Goal: Information Seeking & Learning: Compare options

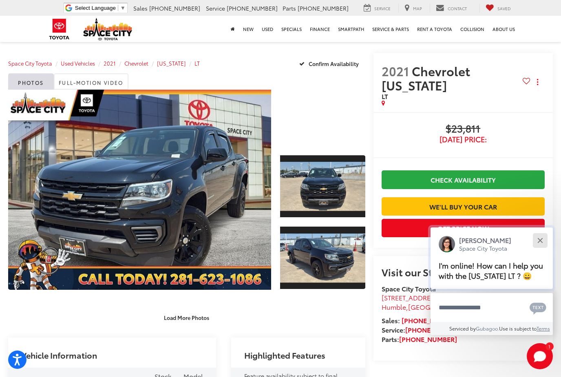
click at [540, 238] on div "Close" at bounding box center [539, 240] width 5 height 5
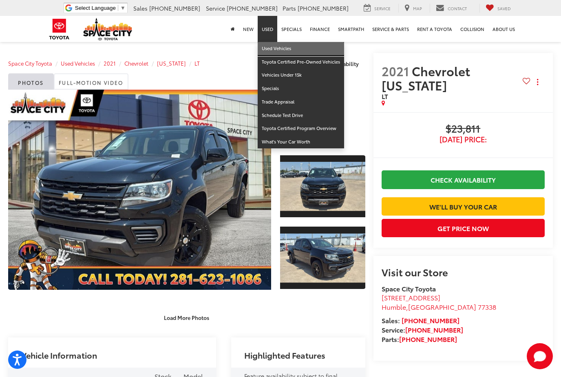
click at [273, 47] on link "Used Vehicles" at bounding box center [301, 48] width 86 height 13
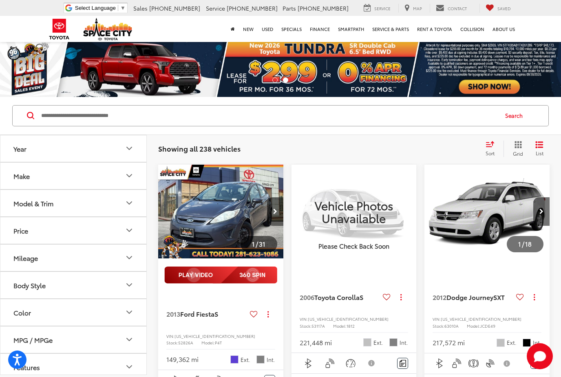
click at [129, 285] on icon "Body Style" at bounding box center [129, 285] width 5 height 2
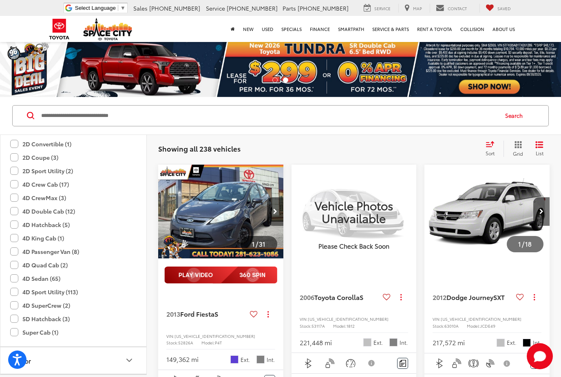
scroll to position [163, 0]
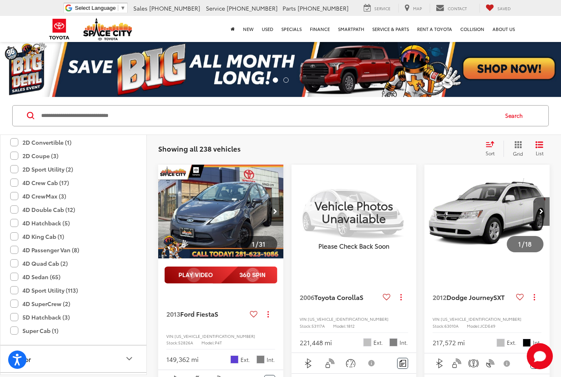
click at [14, 183] on label "4D Crew Cab (17)" at bounding box center [39, 182] width 59 height 13
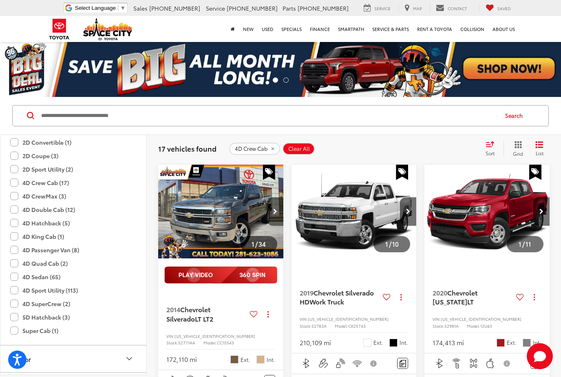
click at [14, 198] on label "4D CrewMax (3)" at bounding box center [38, 196] width 56 height 13
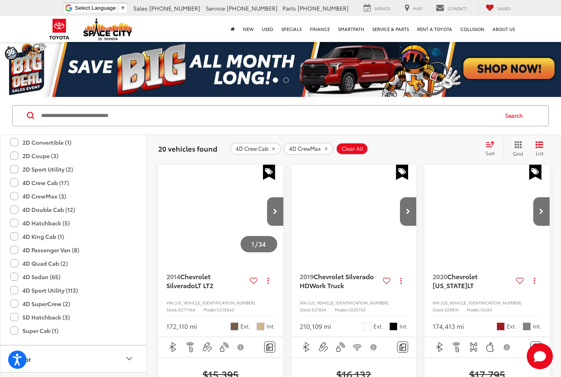
click at [14, 208] on label "4D Double Cab (12)" at bounding box center [42, 209] width 65 height 13
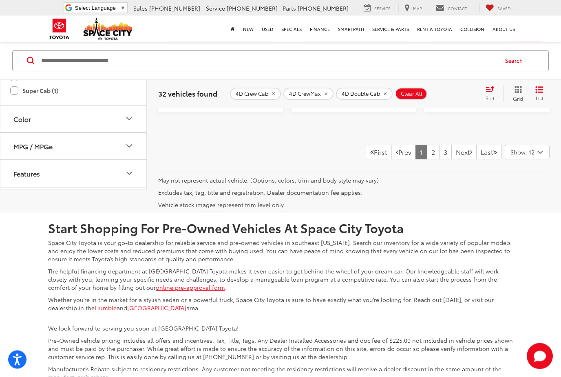
scroll to position [1739, 0]
click at [453, 159] on link "Next" at bounding box center [463, 152] width 25 height 15
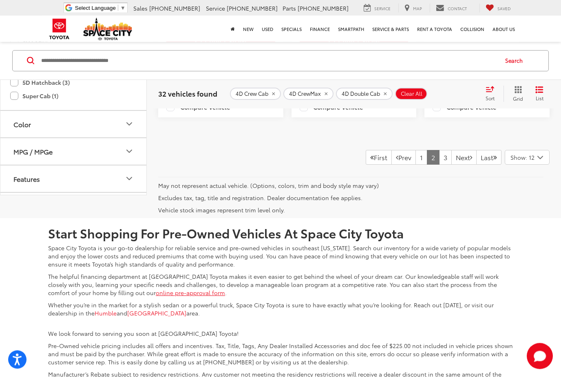
scroll to position [1776, 0]
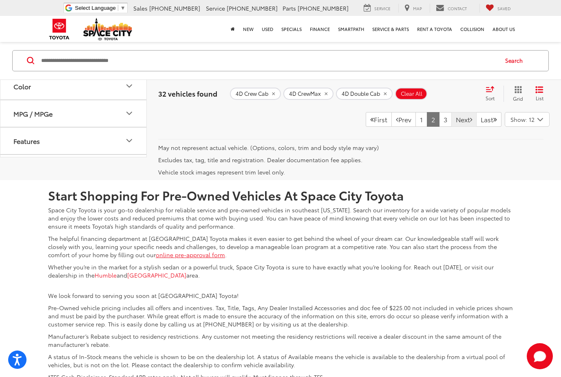
click at [452, 127] on link "Next" at bounding box center [463, 119] width 25 height 15
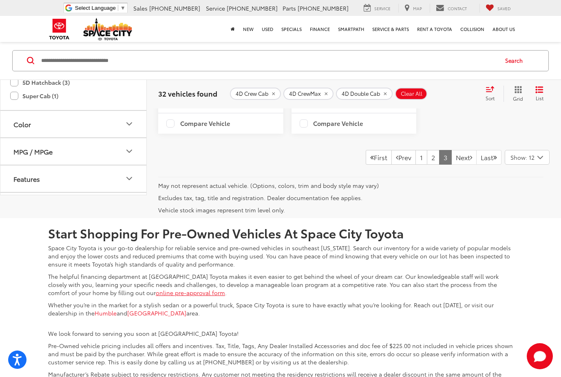
scroll to position [1291, 0]
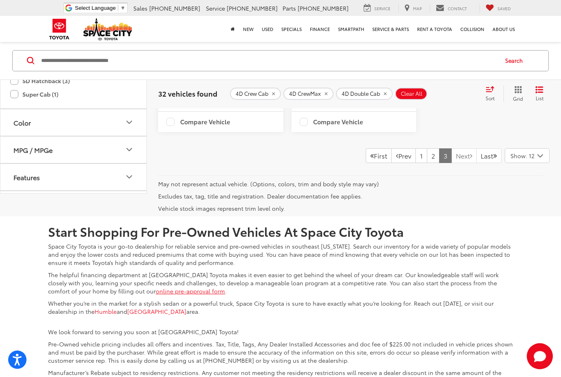
click at [453, 163] on link "Next" at bounding box center [463, 155] width 25 height 15
click at [415, 163] on link "1" at bounding box center [421, 155] width 12 height 15
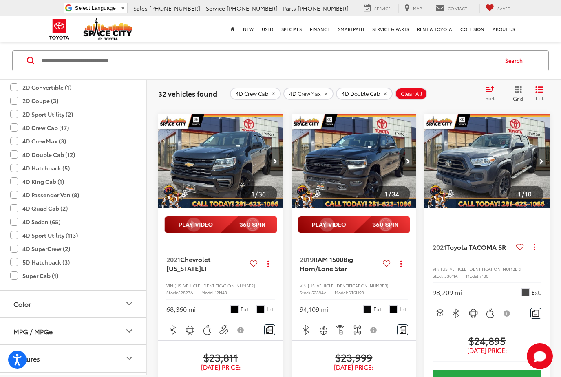
scroll to position [472, 0]
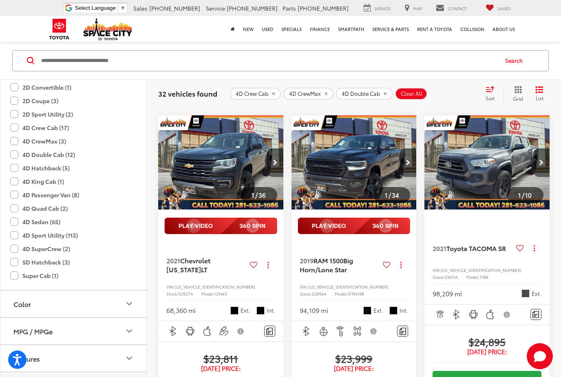
click at [206, 159] on img "2021 Chevrolet Colorado LT 0" at bounding box center [221, 162] width 126 height 95
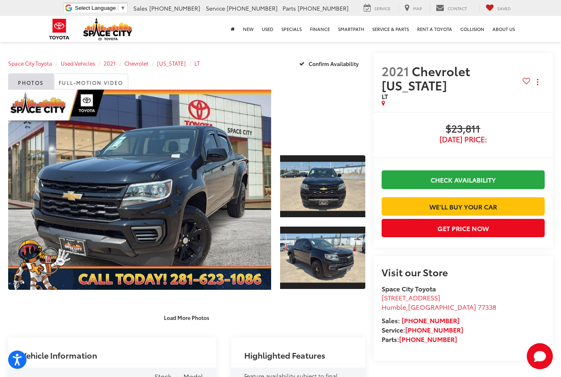
click at [311, 116] on div at bounding box center [322, 118] width 85 height 57
